Goal: Navigation & Orientation: Find specific page/section

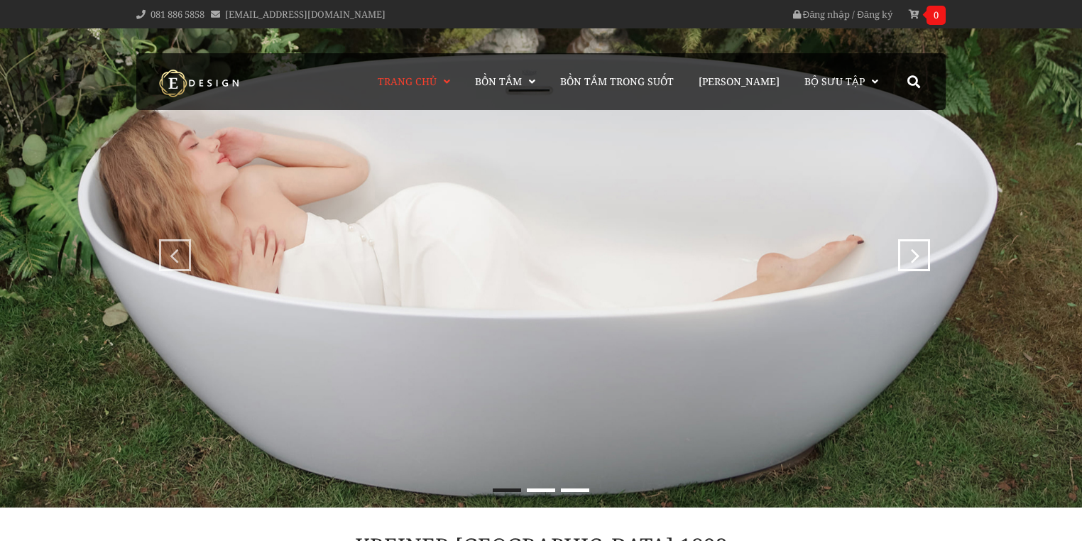
click at [522, 88] on span "Bồn Tắm" at bounding box center [498, 81] width 47 height 13
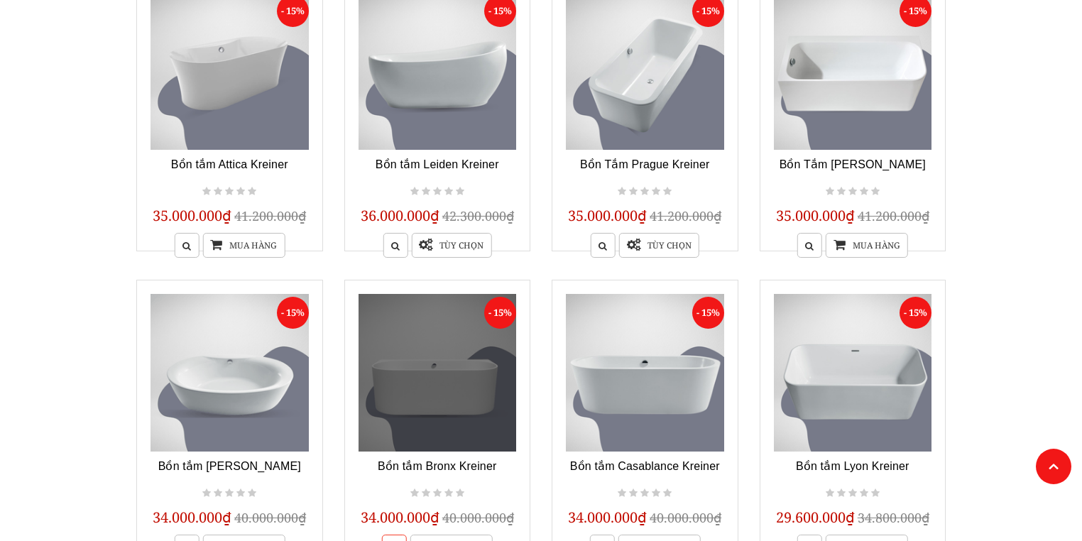
scroll to position [1193, 0]
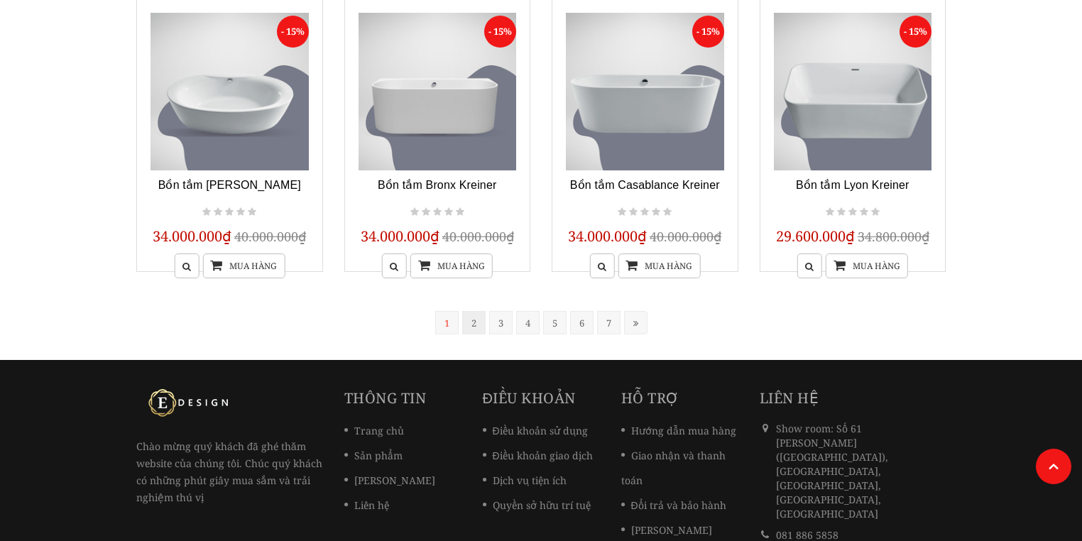
click at [476, 315] on link "2" at bounding box center [473, 322] width 23 height 23
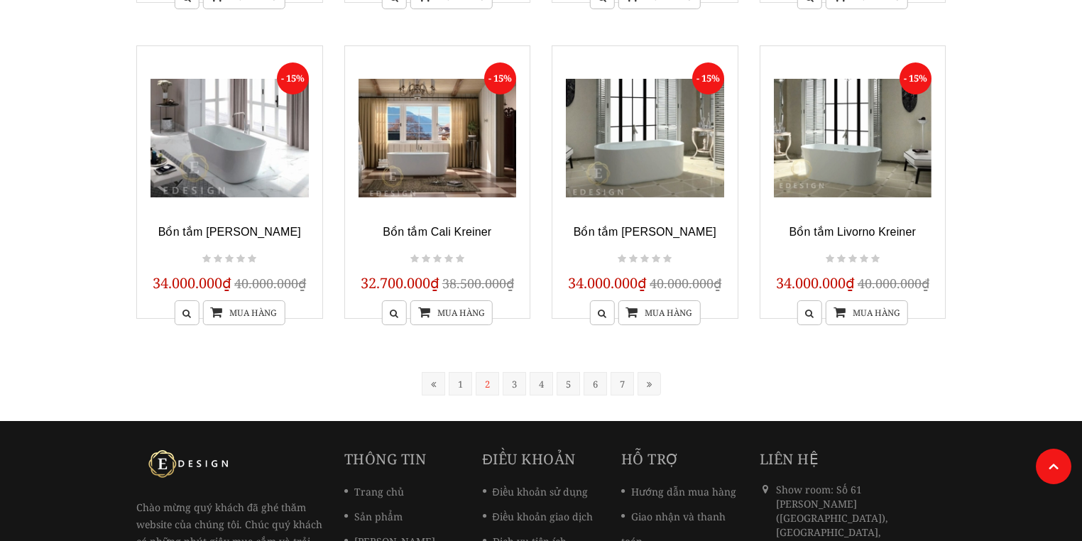
scroll to position [1195, 0]
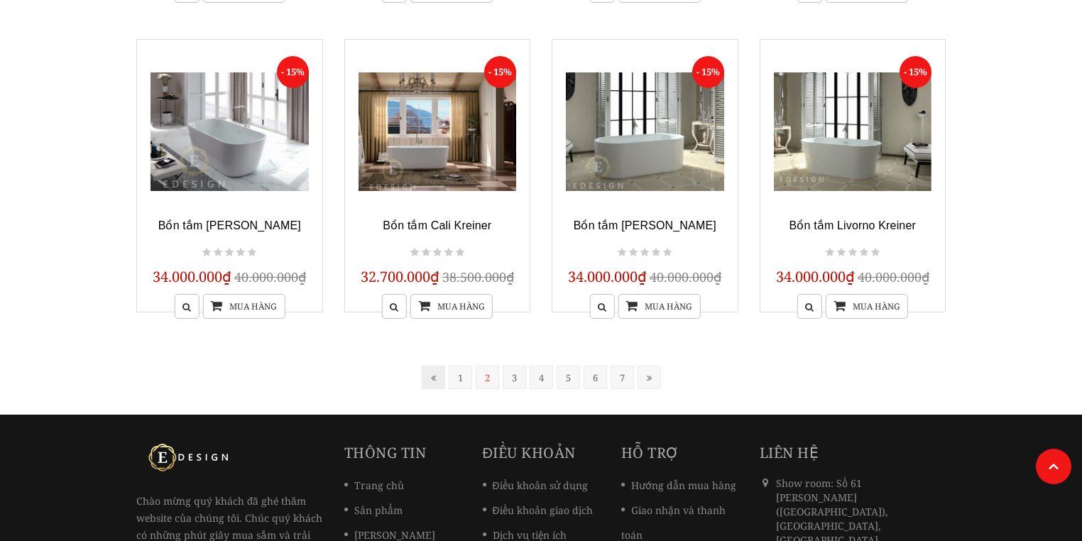
drag, startPoint x: 431, startPoint y: 381, endPoint x: 452, endPoint y: 381, distance: 20.6
click at [431, 381] on icon at bounding box center [433, 378] width 5 height 9
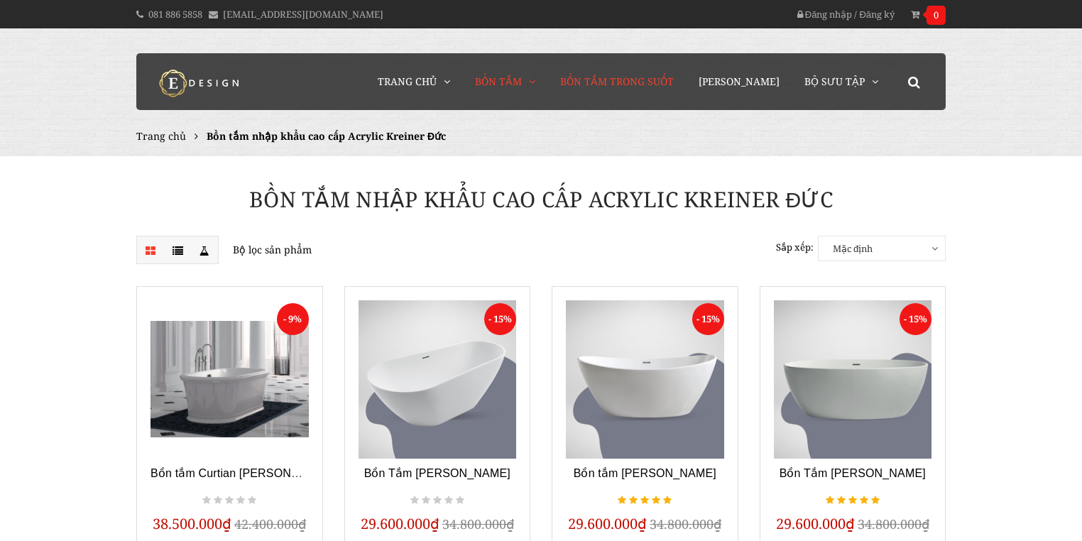
click at [628, 80] on span "Bồn Tắm Trong Suốt" at bounding box center [617, 81] width 114 height 13
